Goal: Navigation & Orientation: Find specific page/section

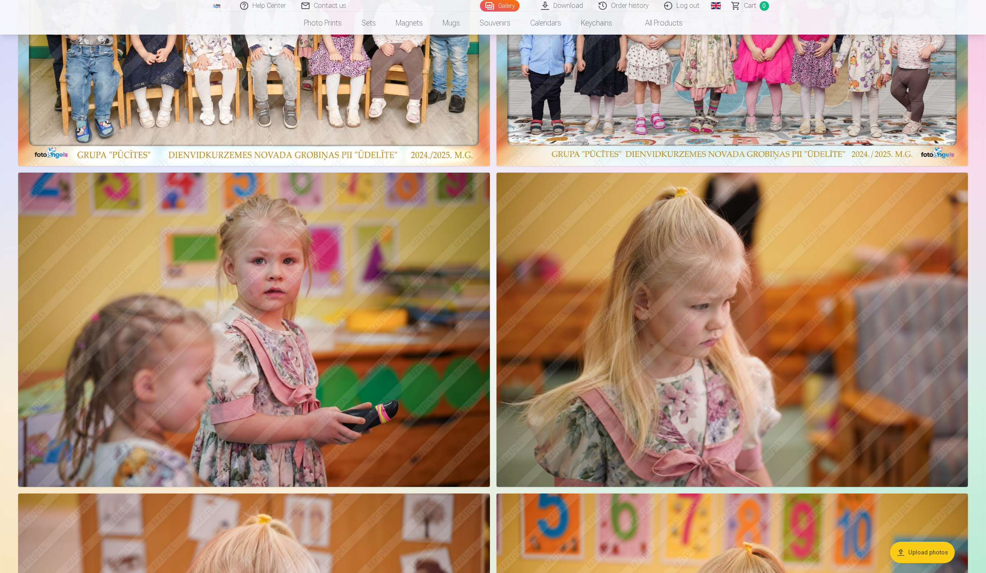
scroll to position [154, 0]
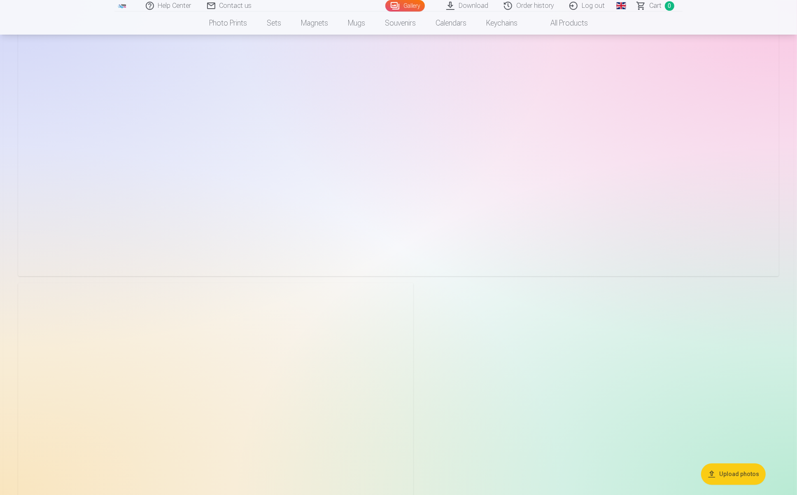
scroll to position [11376, 0]
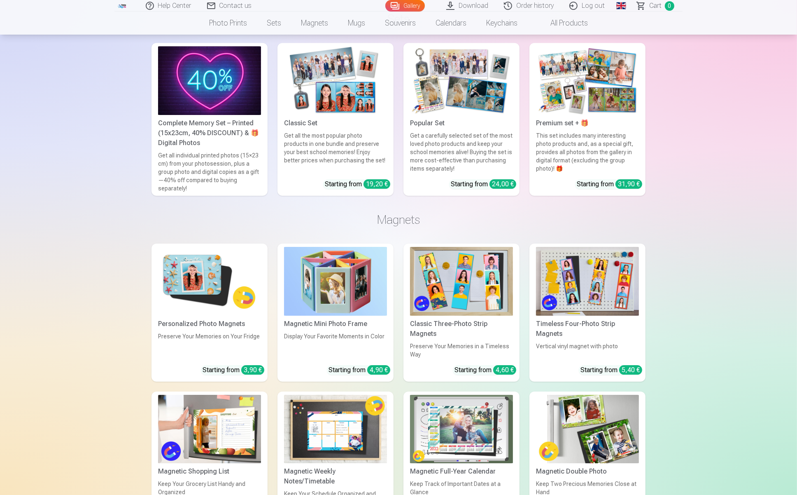
scroll to position [12355, 0]
